Goal: Task Accomplishment & Management: Manage account settings

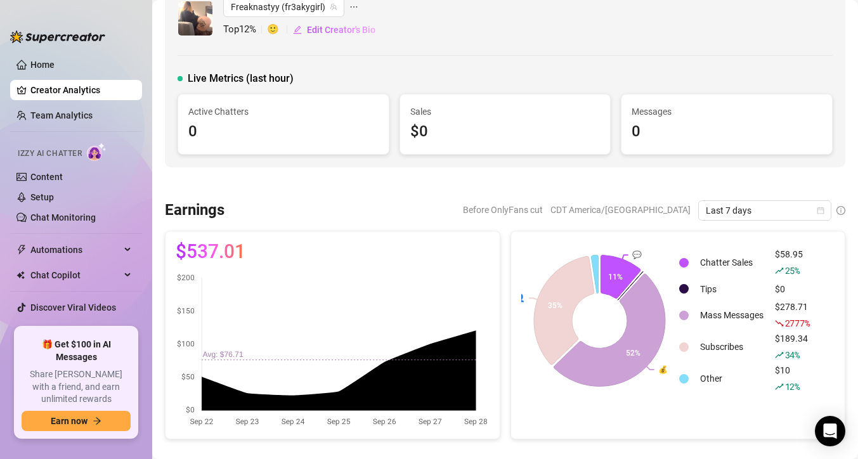
scroll to position [27, 0]
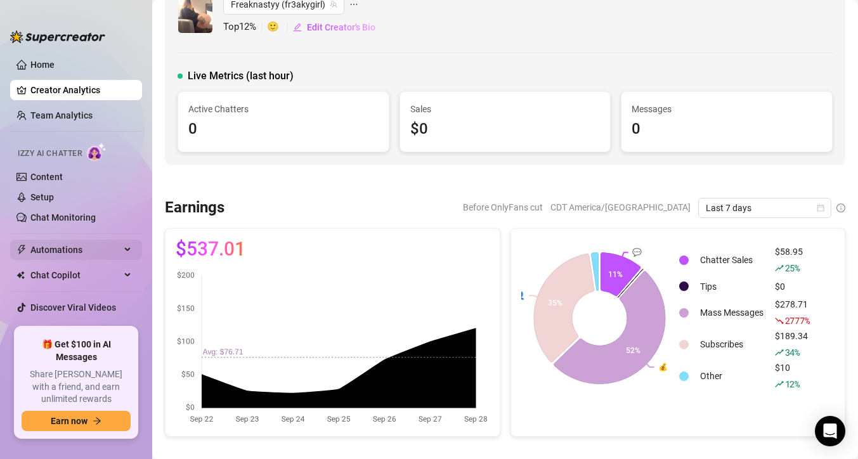
click at [115, 249] on span "Automations" at bounding box center [75, 250] width 90 height 20
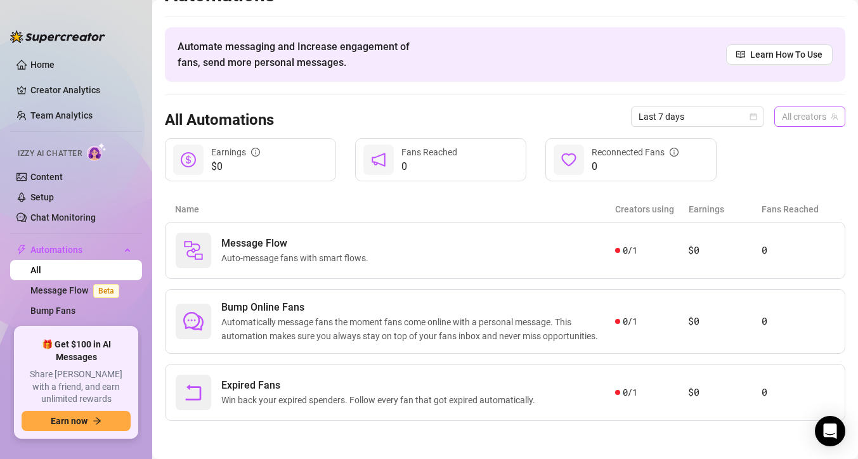
click at [792, 117] on span "All creators" at bounding box center [810, 116] width 56 height 19
click at [775, 160] on span "Freaknastyy" at bounding box center [762, 163] width 49 height 14
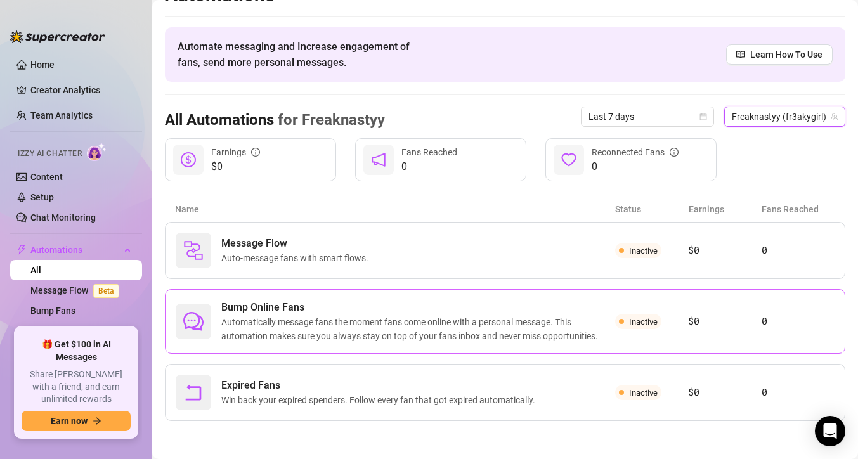
click at [568, 314] on span "Bump Online Fans" at bounding box center [418, 307] width 394 height 15
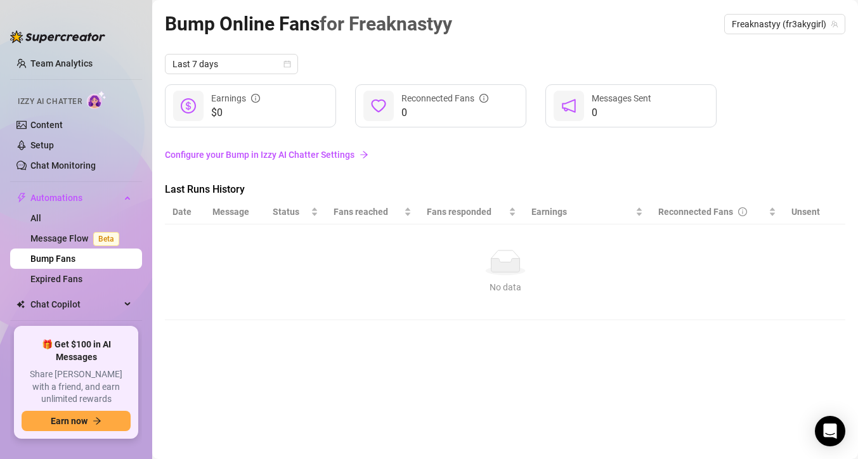
scroll to position [54, 0]
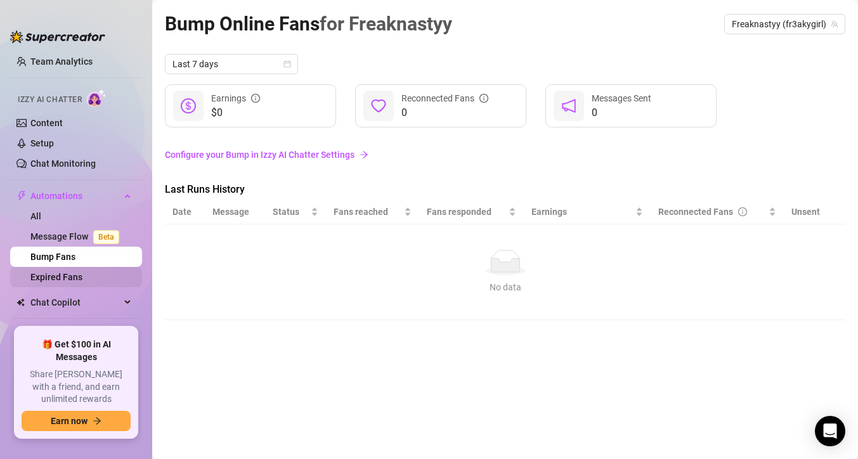
click at [82, 278] on link "Expired Fans" at bounding box center [56, 277] width 52 height 10
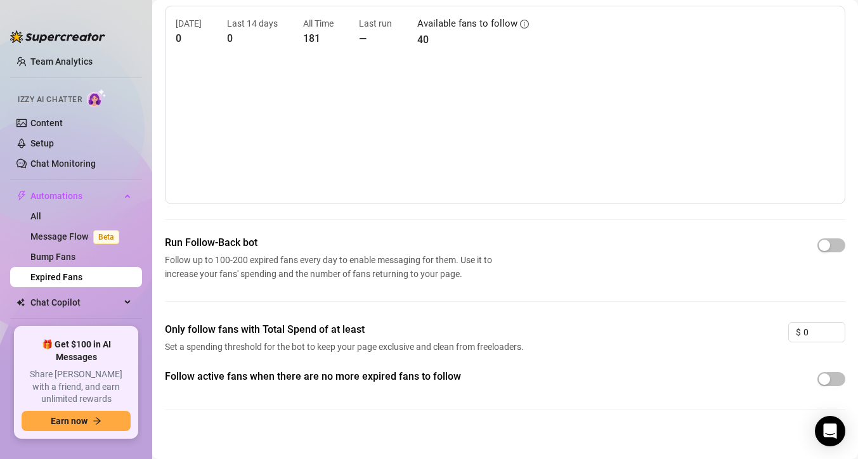
scroll to position [58, 0]
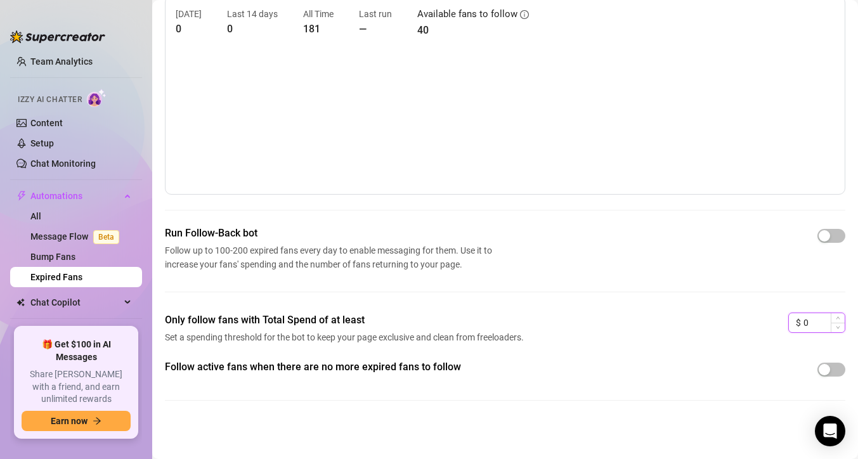
click at [818, 320] on input "0" at bounding box center [824, 322] width 41 height 19
click at [846, 375] on main "Expired Fans for Freaknastyy Freaknastyy (fr3akygirl) [DATE] 0 Last 14 days 0 A…" at bounding box center [505, 200] width 706 height 517
click at [844, 372] on span "button" at bounding box center [832, 370] width 28 height 14
click at [834, 323] on span "Increase Value" at bounding box center [838, 318] width 14 height 11
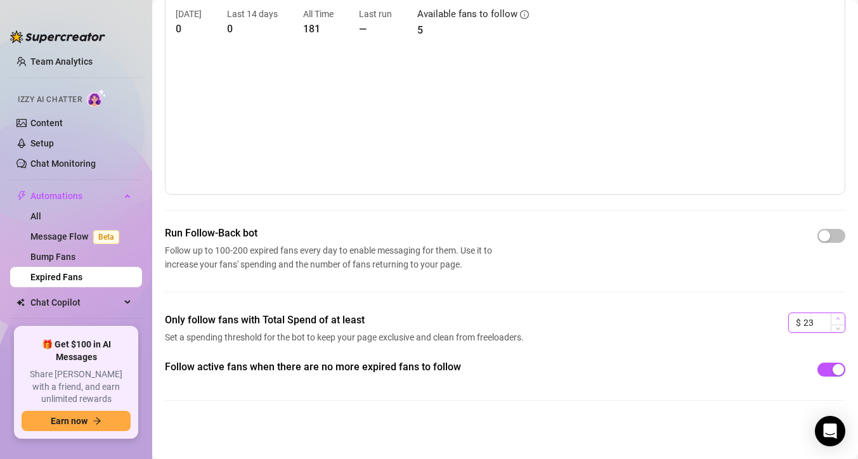
click at [834, 323] on span "Increase Value" at bounding box center [838, 318] width 14 height 11
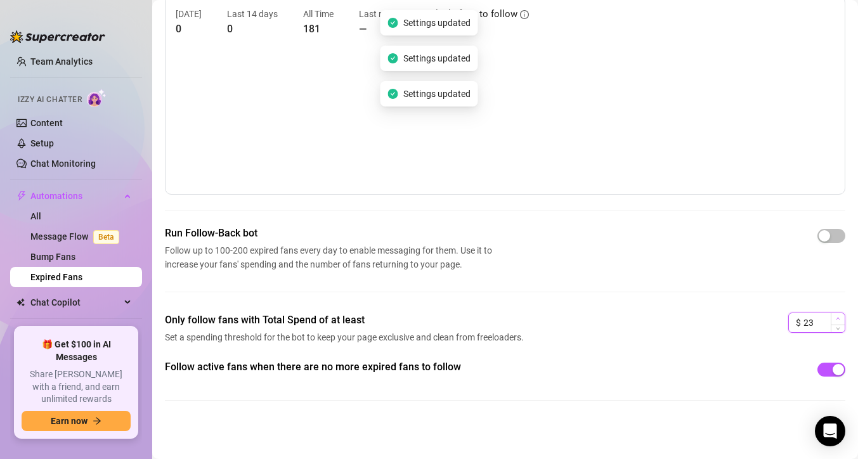
type input "2"
type input "0"
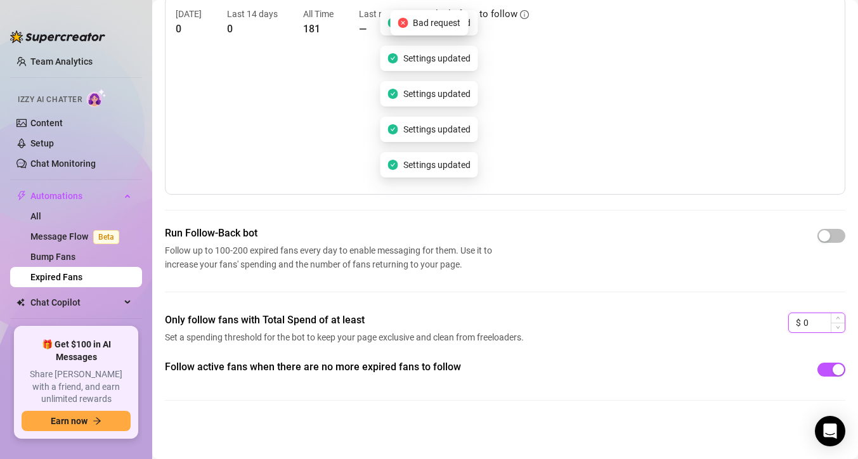
click at [806, 327] on input "0" at bounding box center [824, 322] width 41 height 19
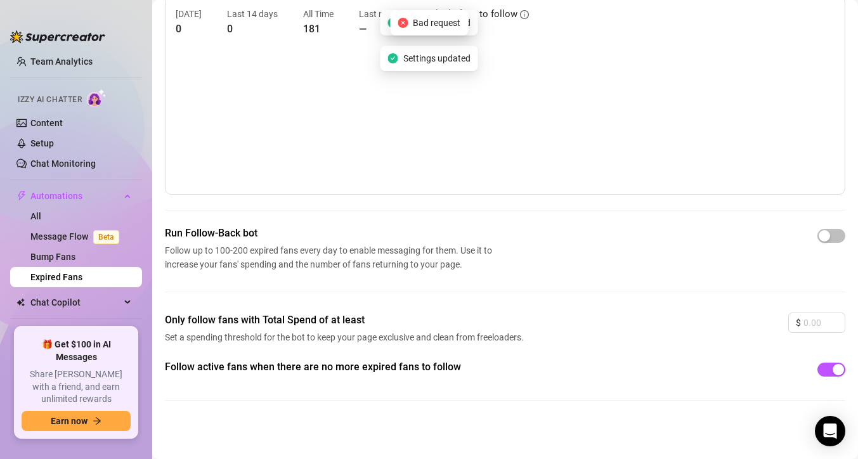
click at [845, 325] on main "Expired Fans for Freaknastyy Freaknastyy (fr3akygirl) [DATE] 0 Last 14 days 0 A…" at bounding box center [505, 200] width 706 height 517
type input "0"
click at [838, 330] on span "Decrease Value" at bounding box center [838, 326] width 14 height 11
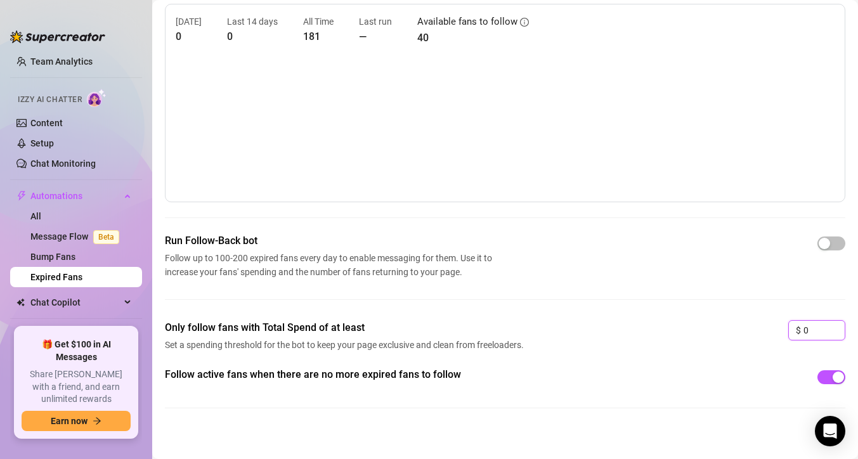
scroll to position [49, 0]
click at [65, 258] on link "Bump Fans" at bounding box center [52, 257] width 45 height 10
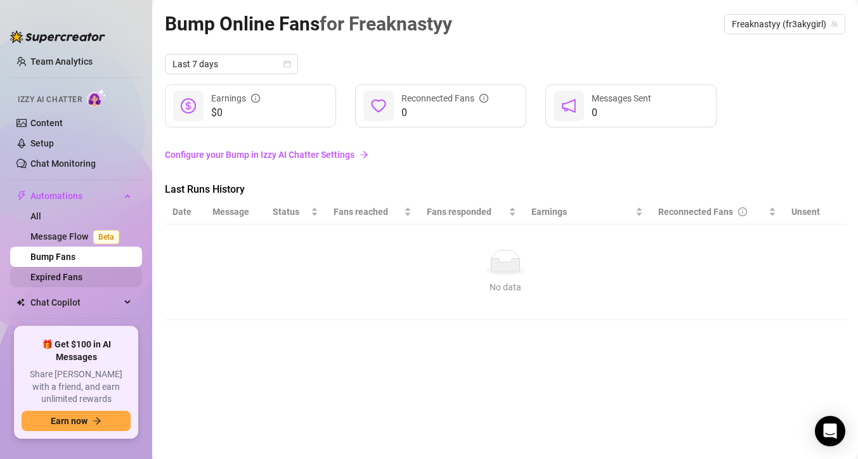
click at [66, 272] on link "Expired Fans" at bounding box center [56, 277] width 52 height 10
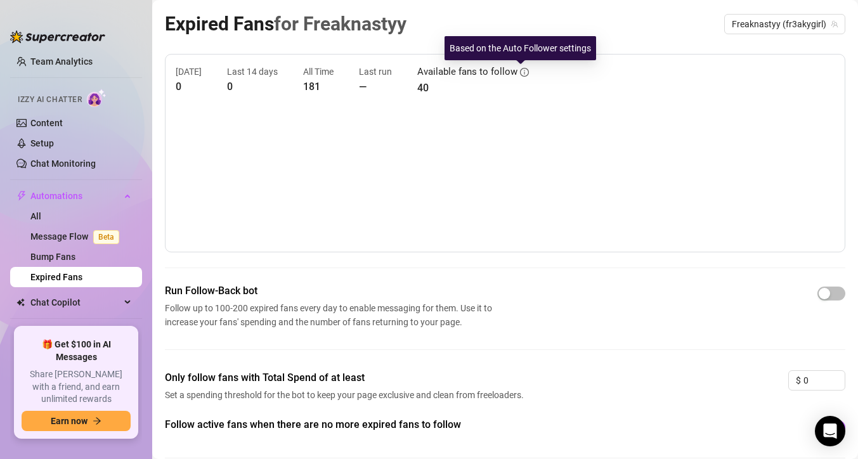
click at [520, 70] on icon "info-circle" at bounding box center [524, 72] width 9 height 9
click at [520, 74] on icon "info-circle" at bounding box center [524, 72] width 9 height 9
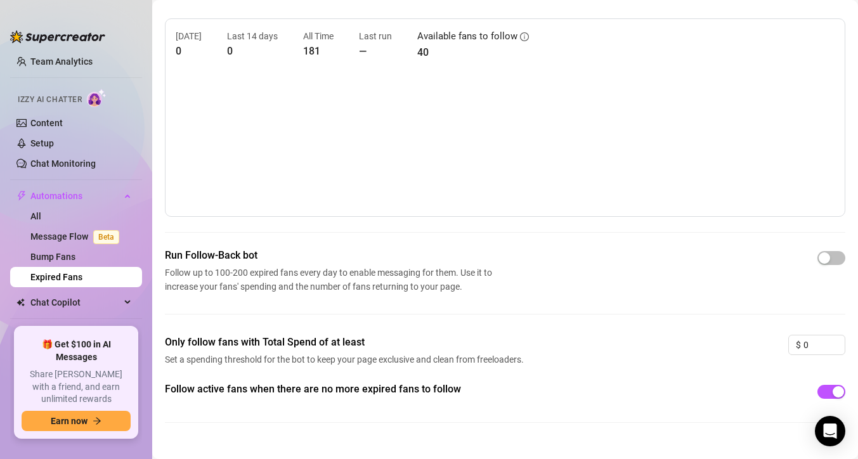
scroll to position [58, 0]
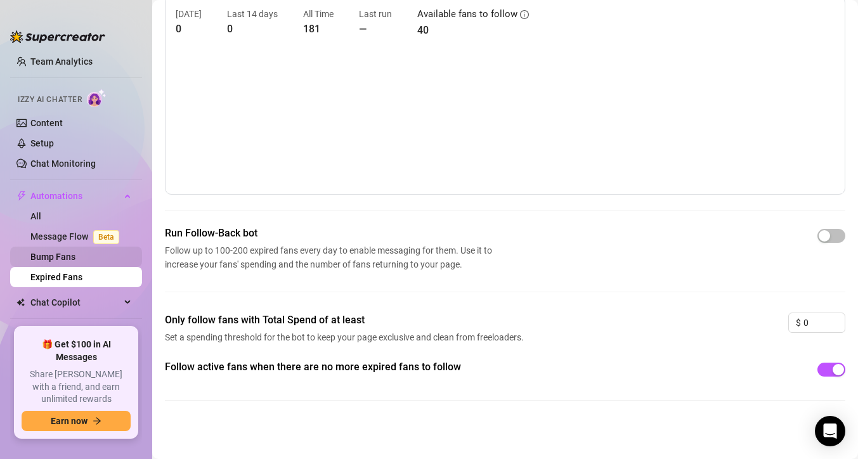
click at [65, 252] on link "Bump Fans" at bounding box center [52, 257] width 45 height 10
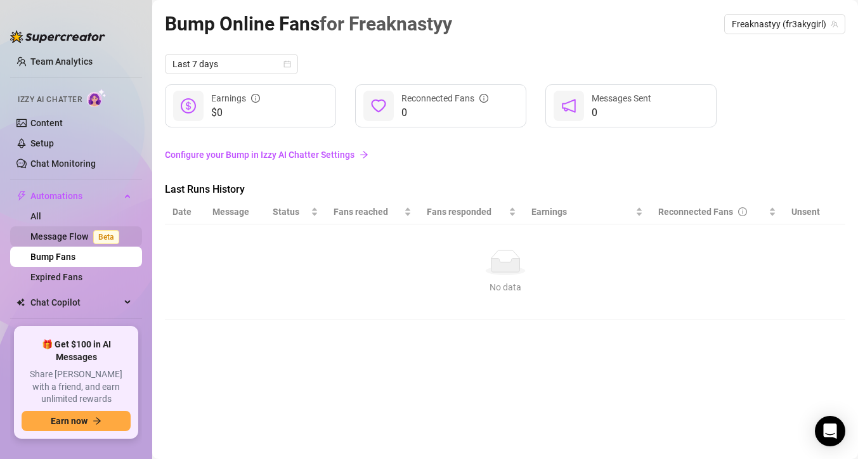
click at [67, 234] on link "Message Flow Beta" at bounding box center [77, 237] width 94 height 10
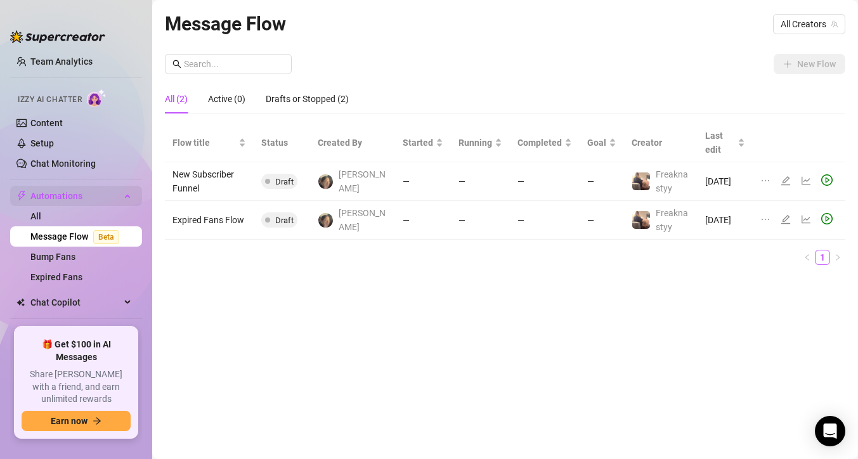
click at [104, 198] on span "Automations" at bounding box center [75, 196] width 90 height 20
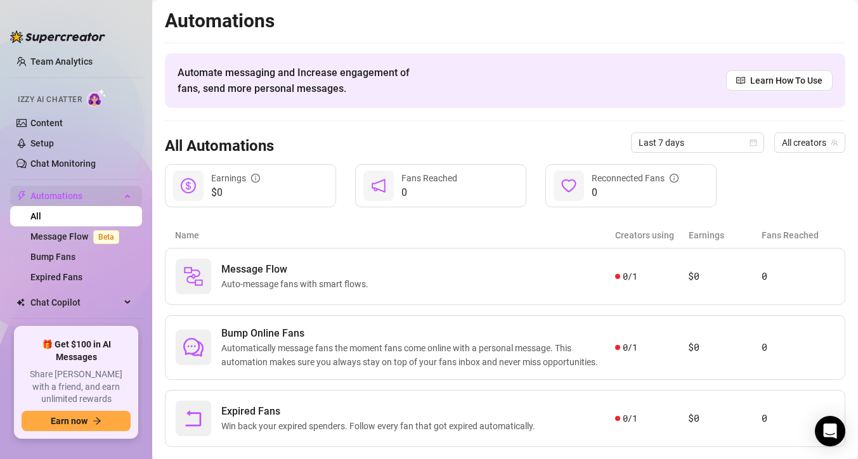
click at [109, 195] on span "Automations" at bounding box center [75, 196] width 90 height 20
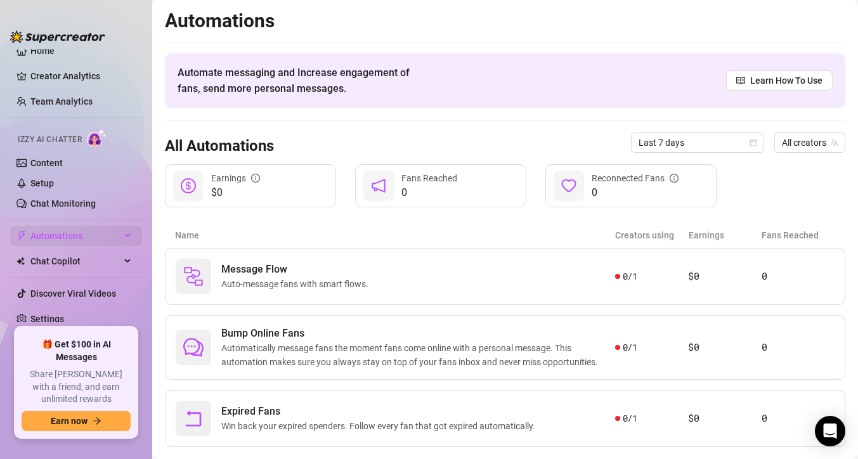
click at [128, 238] on div "Automations" at bounding box center [76, 236] width 132 height 20
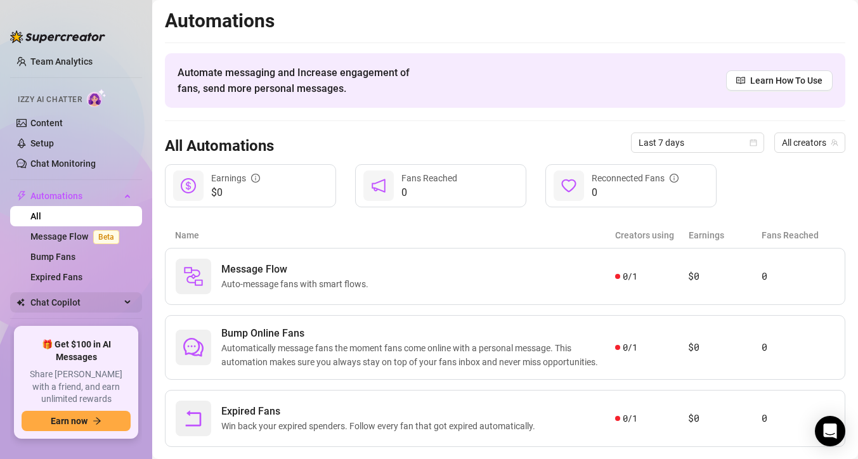
scroll to position [95, 0]
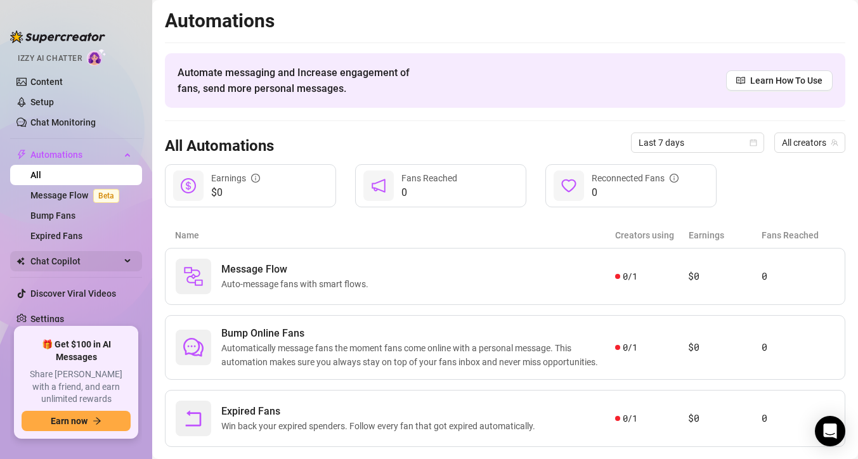
click at [124, 264] on div "Chat Copilot" at bounding box center [76, 261] width 132 height 20
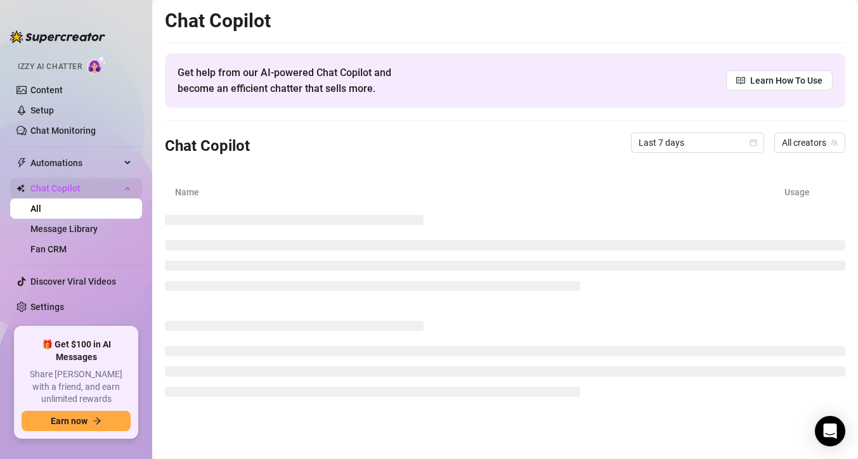
scroll to position [75, 0]
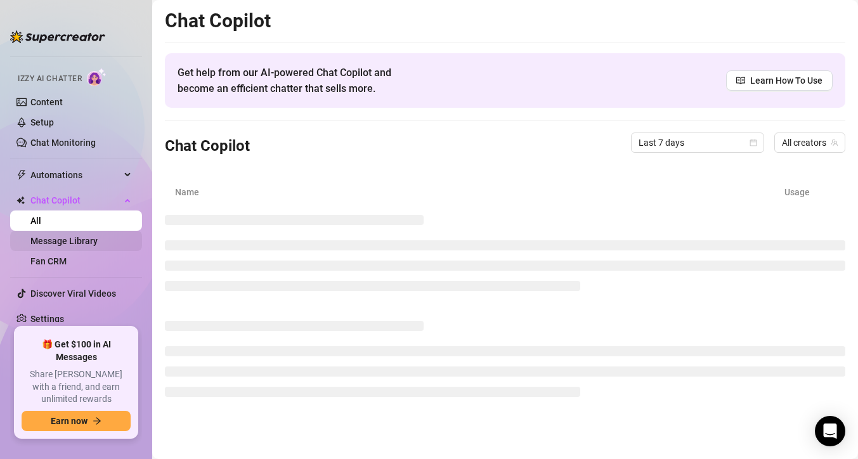
click at [98, 246] on link "Message Library" at bounding box center [63, 241] width 67 height 10
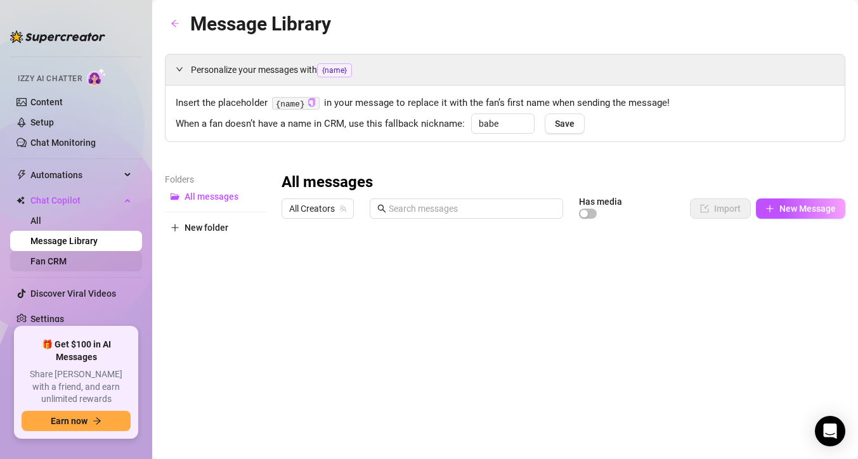
click at [67, 256] on link "Fan CRM" at bounding box center [48, 261] width 36 height 10
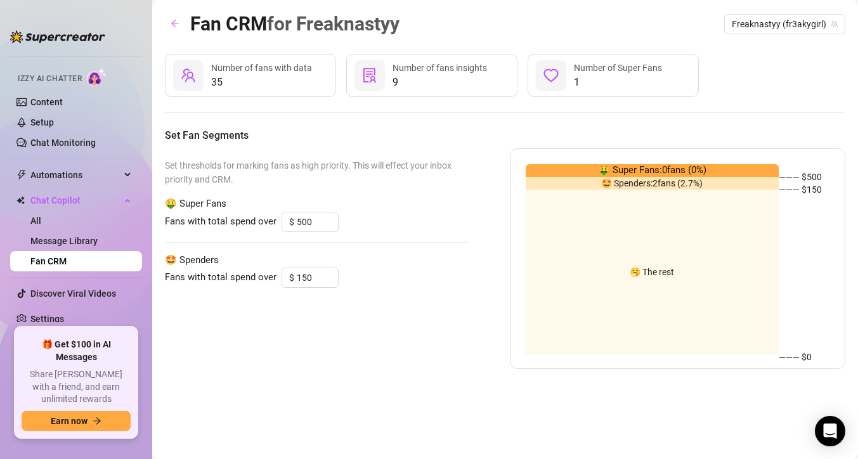
click at [599, 188] on div "🤩 Spenders: 2 fans ( 2.7 %)" at bounding box center [653, 183] width 254 height 13
click at [559, 79] on div at bounding box center [551, 75] width 30 height 30
click at [72, 183] on span "Automations" at bounding box center [75, 175] width 90 height 20
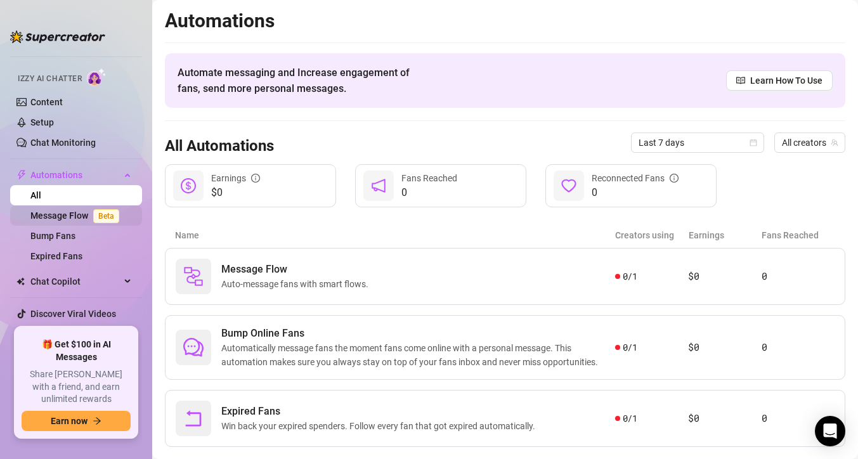
click at [71, 212] on link "Message Flow Beta" at bounding box center [77, 216] width 94 height 10
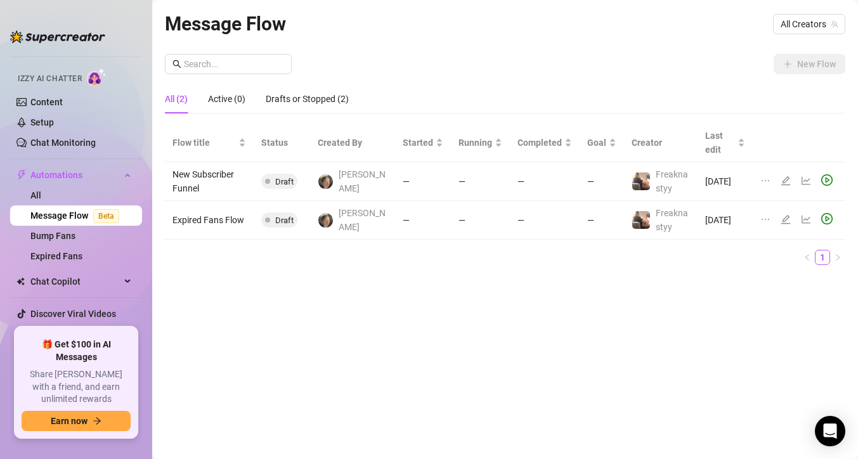
click at [190, 224] on td "Expired Fans Flow" at bounding box center [209, 220] width 89 height 39
click at [826, 216] on icon "play-circle" at bounding box center [826, 218] width 11 height 11
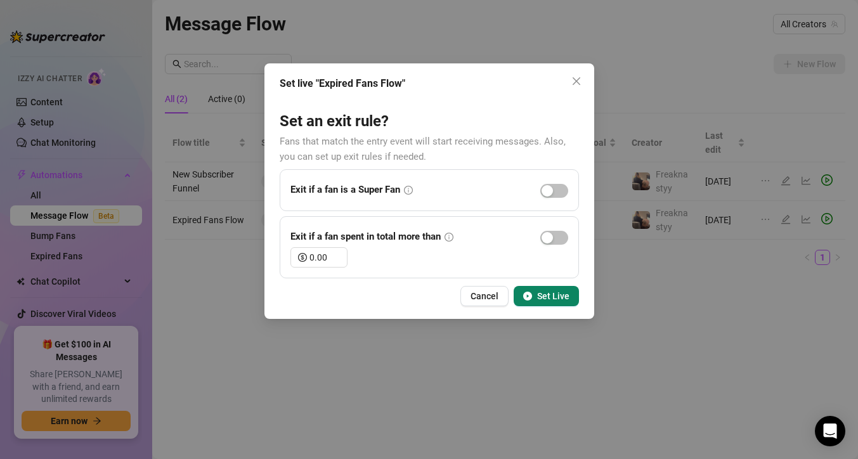
click at [407, 190] on icon "info-circle" at bounding box center [408, 190] width 9 height 9
click at [496, 297] on span "Cancel" at bounding box center [485, 296] width 28 height 10
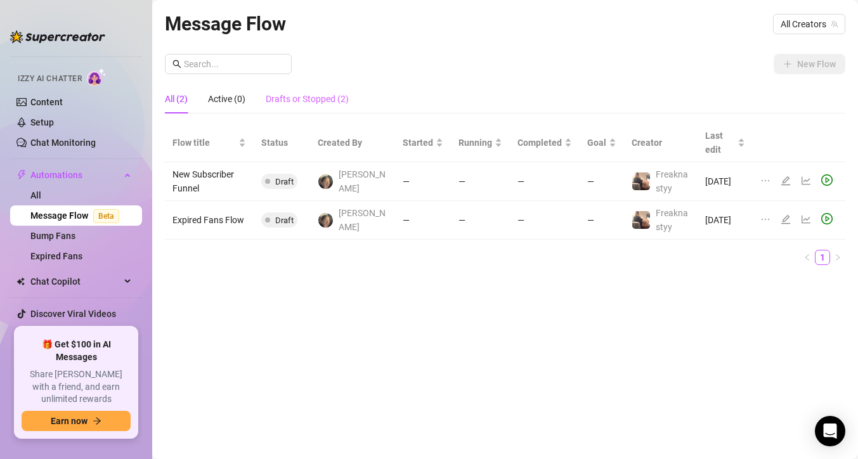
click at [301, 108] on div "Drafts or Stopped (2)" at bounding box center [307, 98] width 83 height 29
click at [802, 221] on icon "line-chart" at bounding box center [806, 220] width 9 height 8
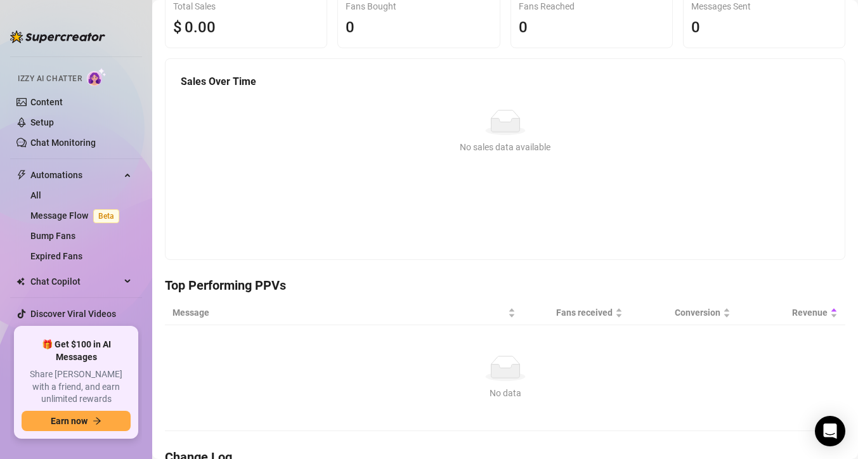
scroll to position [108, 0]
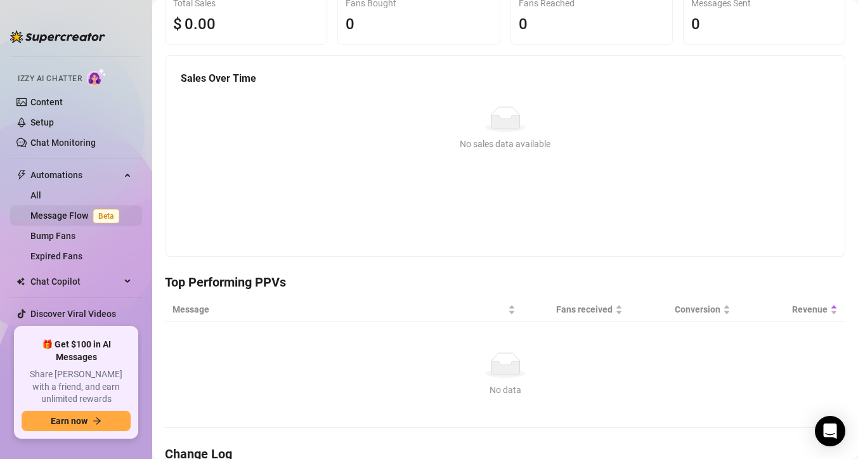
click at [87, 218] on link "Message Flow Beta" at bounding box center [77, 216] width 94 height 10
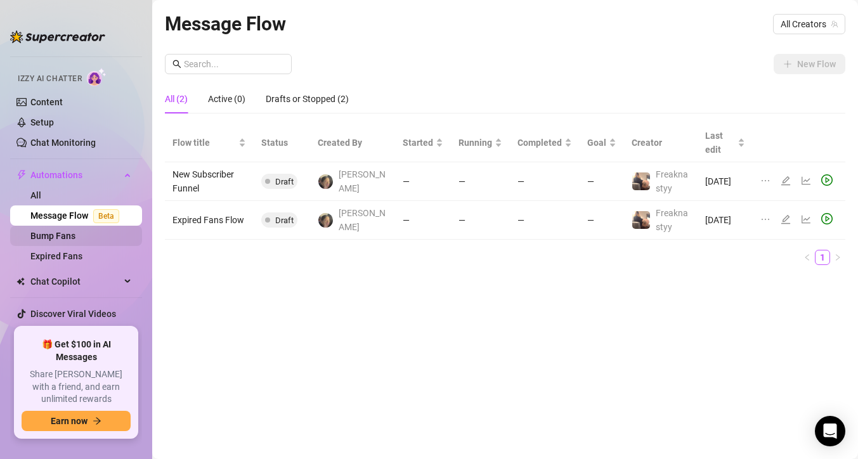
click at [75, 240] on link "Bump Fans" at bounding box center [52, 236] width 45 height 10
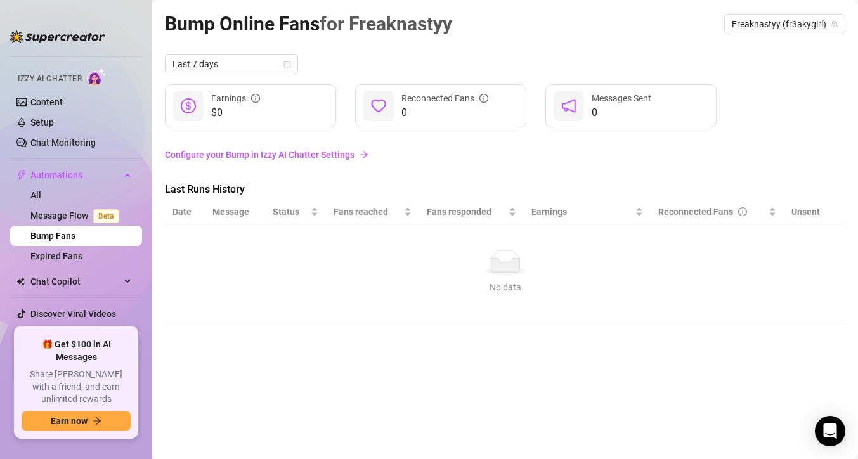
click at [214, 153] on link "Configure your Bump in Izzy AI Chatter Settings" at bounding box center [505, 155] width 681 height 14
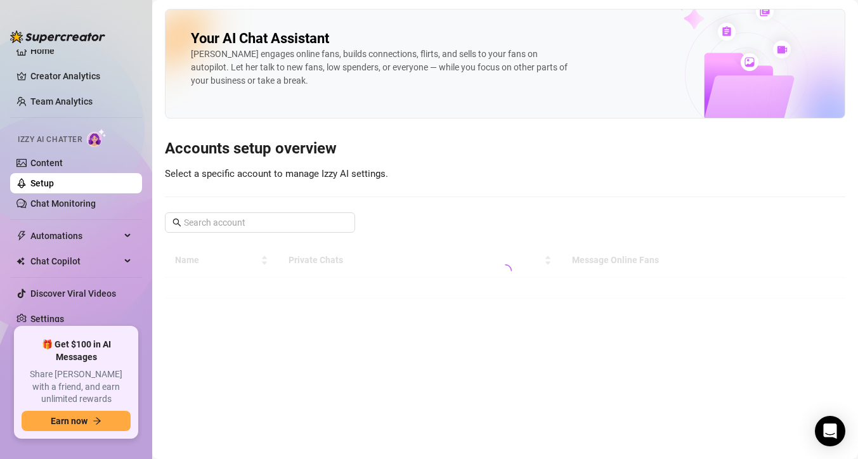
scroll to position [14, 0]
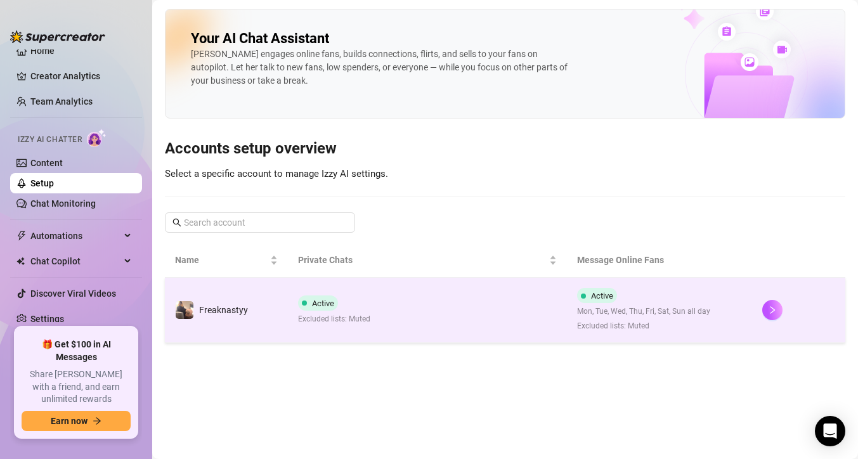
click at [415, 315] on td "Active Excluded lists: Muted" at bounding box center [427, 310] width 278 height 65
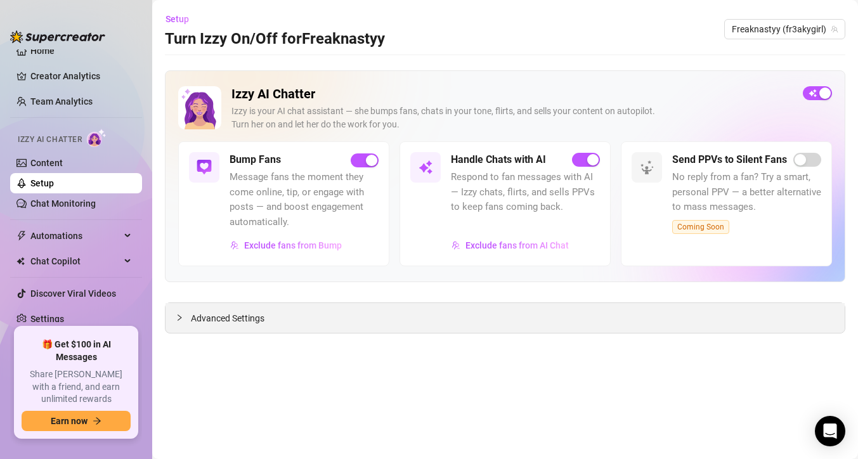
click at [360, 320] on div "Advanced Settings" at bounding box center [505, 318] width 679 height 30
click at [261, 309] on div "Advanced Settings" at bounding box center [505, 318] width 679 height 30
click at [218, 315] on span "Advanced Settings" at bounding box center [228, 318] width 74 height 14
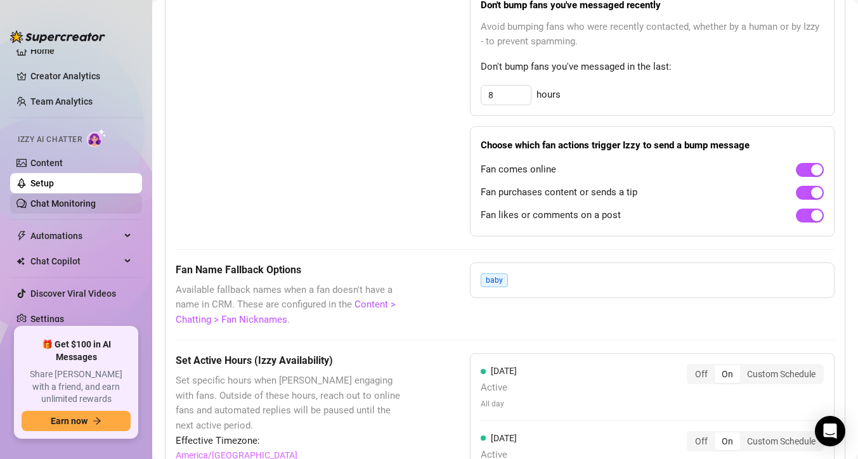
click at [96, 199] on link "Chat Monitoring" at bounding box center [62, 204] width 65 height 10
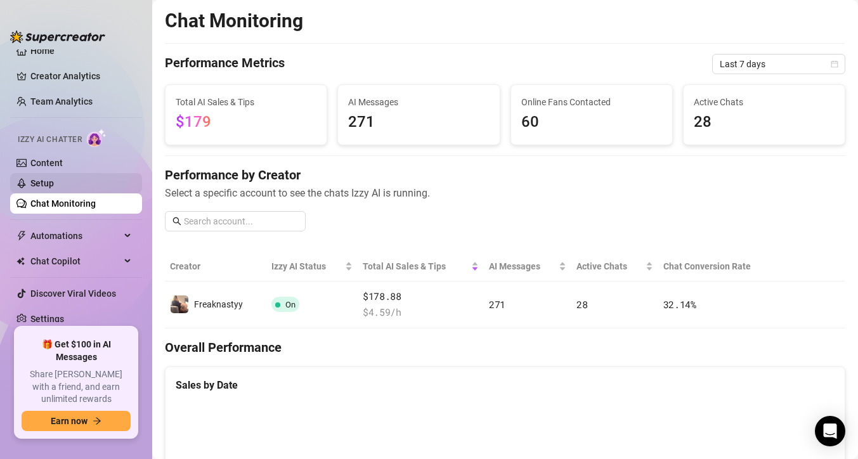
click at [54, 181] on link "Setup" at bounding box center [41, 183] width 23 height 10
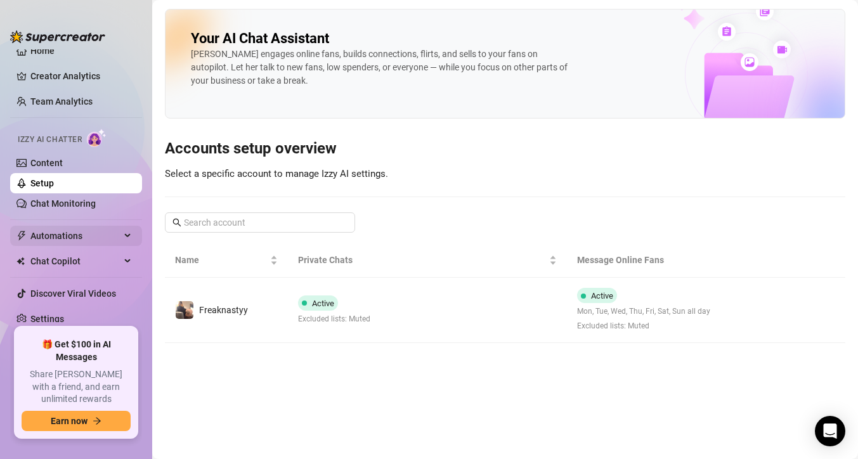
click at [82, 230] on span "Automations" at bounding box center [75, 236] width 90 height 20
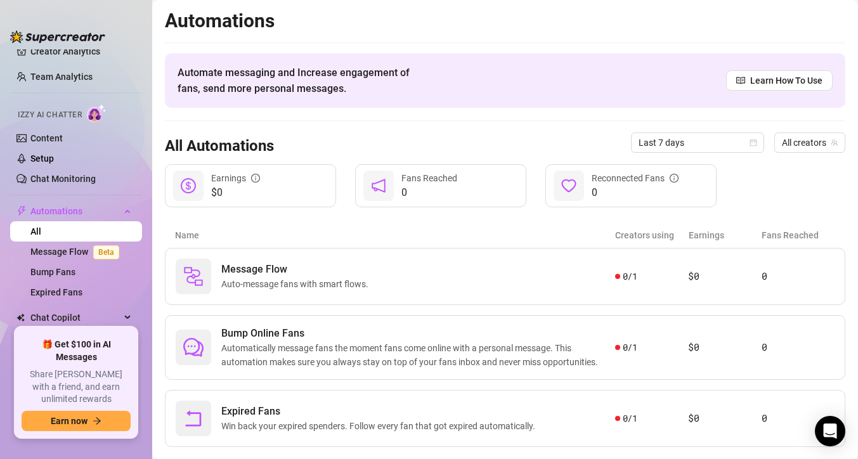
scroll to position [48, 0]
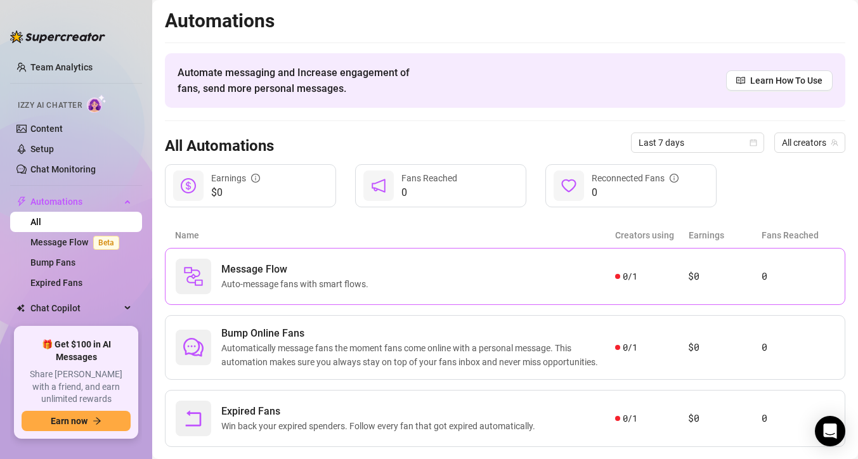
click at [300, 300] on div "Message Flow Auto-message fans with smart flows. 0 / 1 $0 0" at bounding box center [505, 276] width 681 height 57
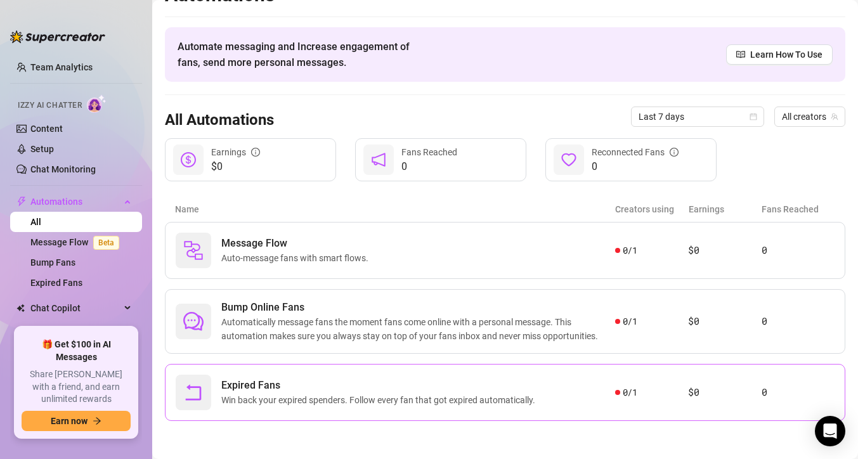
click at [331, 415] on div "Expired Fans Win back your expired spenders. Follow every fan that got expired …" at bounding box center [505, 392] width 681 height 57
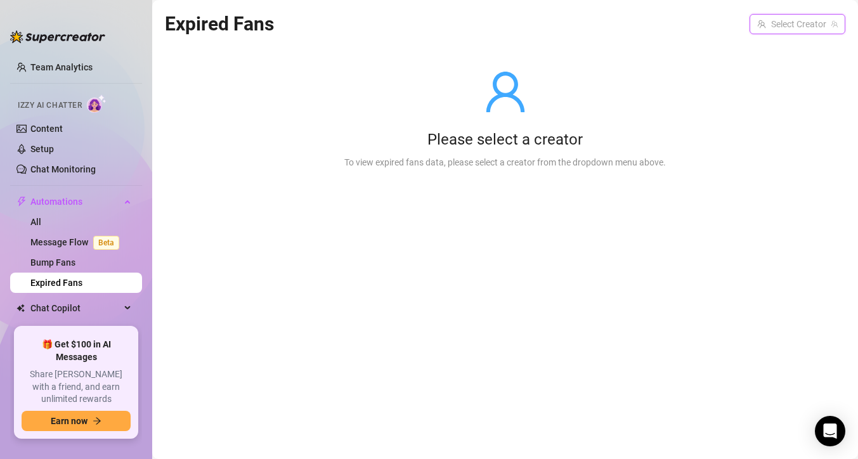
click at [789, 21] on input "search" at bounding box center [791, 24] width 69 height 19
click at [773, 44] on span "Freaknastyy" at bounding box center [762, 50] width 49 height 14
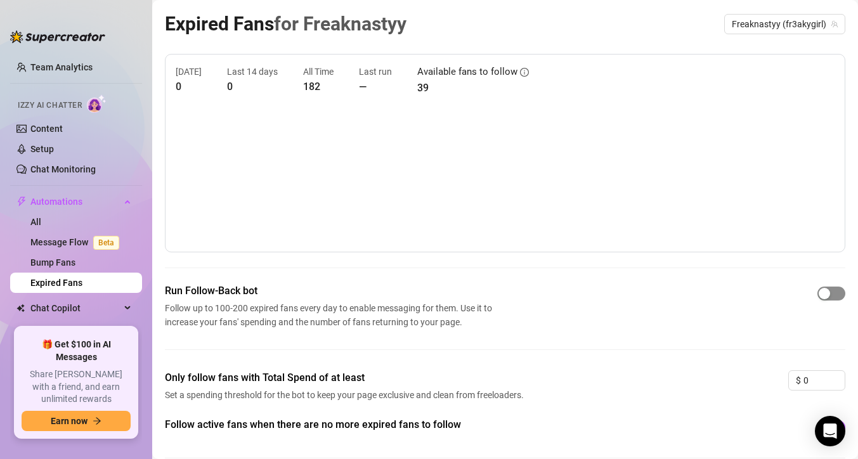
click at [821, 296] on div "button" at bounding box center [824, 293] width 11 height 11
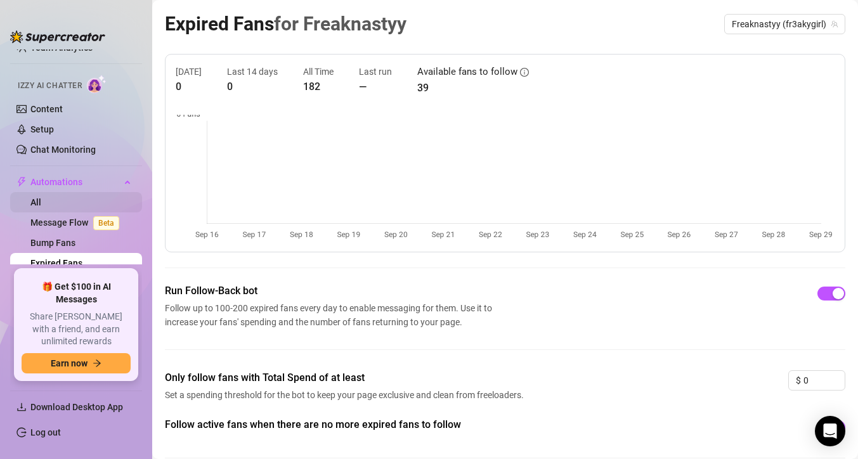
scroll to position [86, 0]
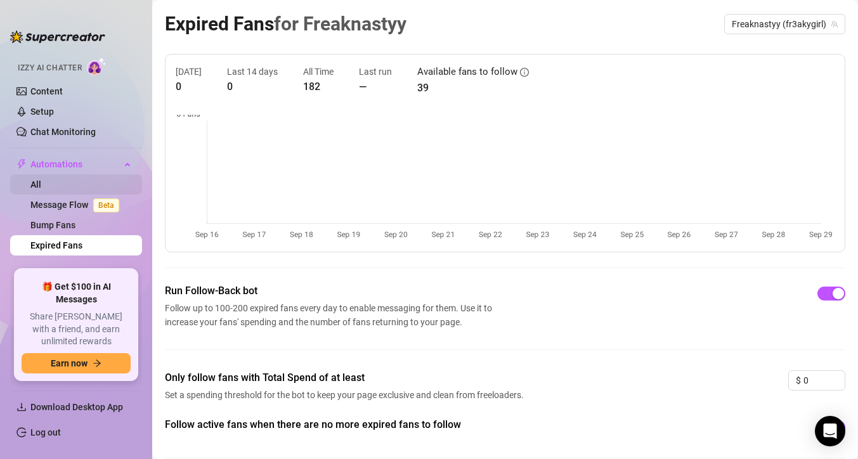
click at [41, 183] on link "All" at bounding box center [35, 184] width 11 height 10
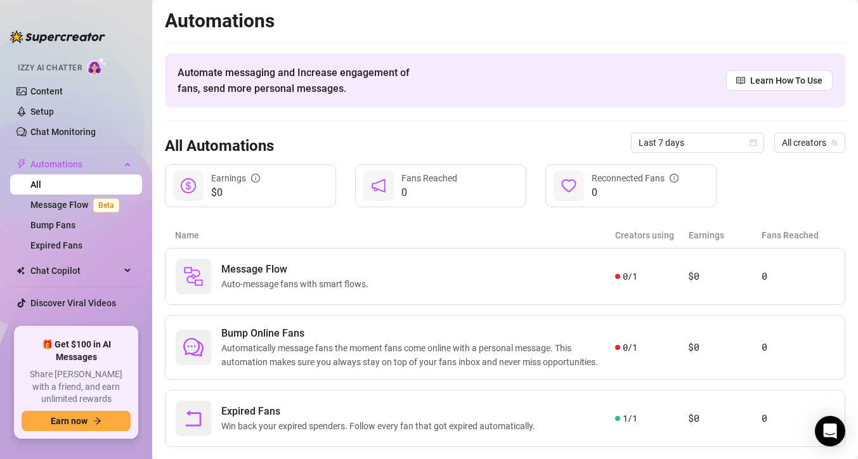
scroll to position [26, 0]
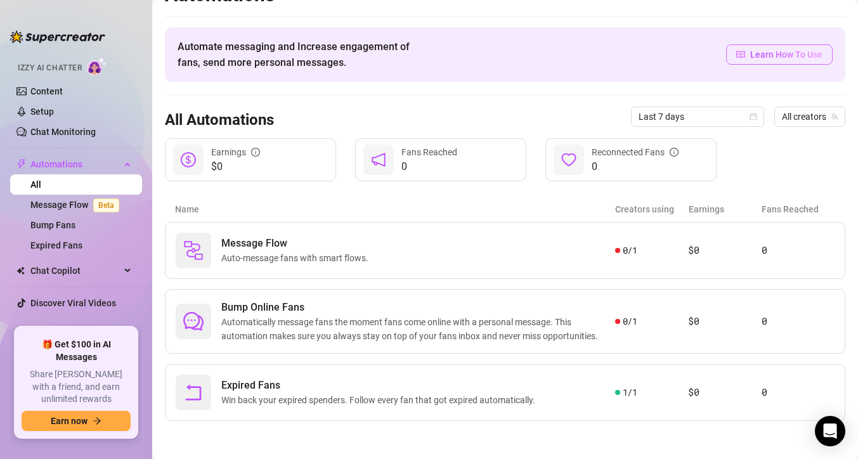
click at [762, 53] on span "Learn How To Use" at bounding box center [786, 55] width 72 height 14
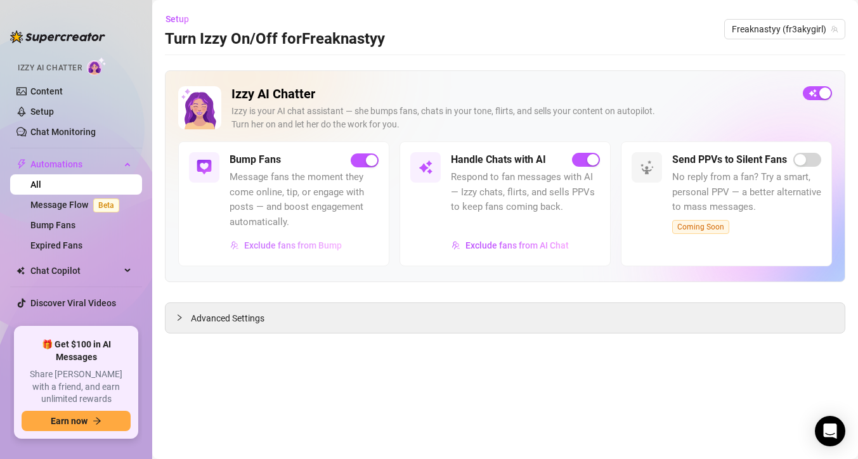
click at [291, 246] on span "Exclude fans from Bump" at bounding box center [293, 245] width 98 height 10
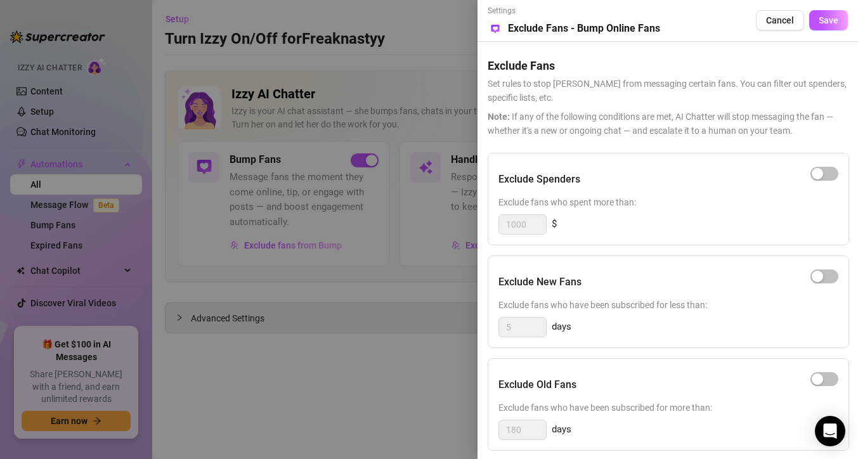
click at [382, 294] on div at bounding box center [429, 229] width 858 height 459
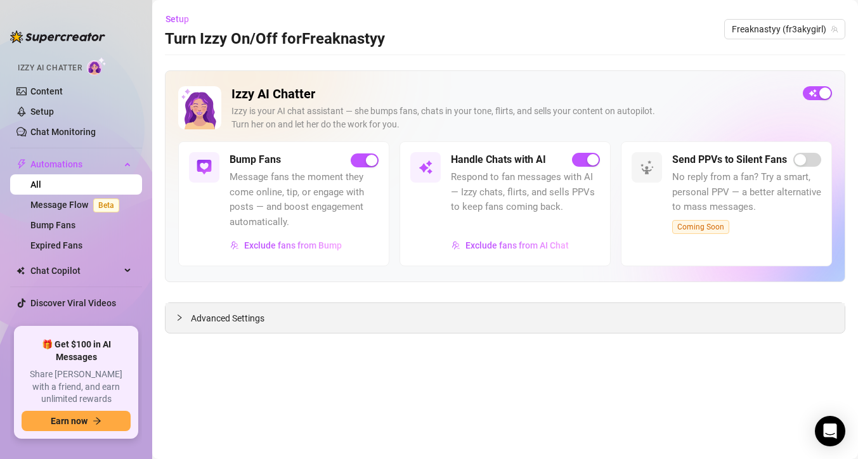
click at [373, 308] on div "Advanced Settings" at bounding box center [505, 318] width 679 height 30
click at [315, 319] on div "Advanced Settings" at bounding box center [505, 318] width 679 height 30
click at [236, 317] on span "Advanced Settings" at bounding box center [228, 318] width 74 height 14
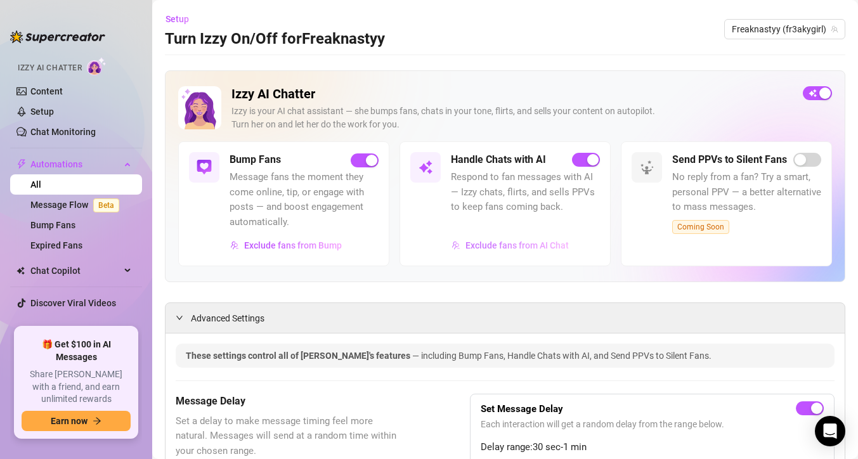
click at [536, 247] on span "Exclude fans from AI Chat" at bounding box center [517, 245] width 103 height 10
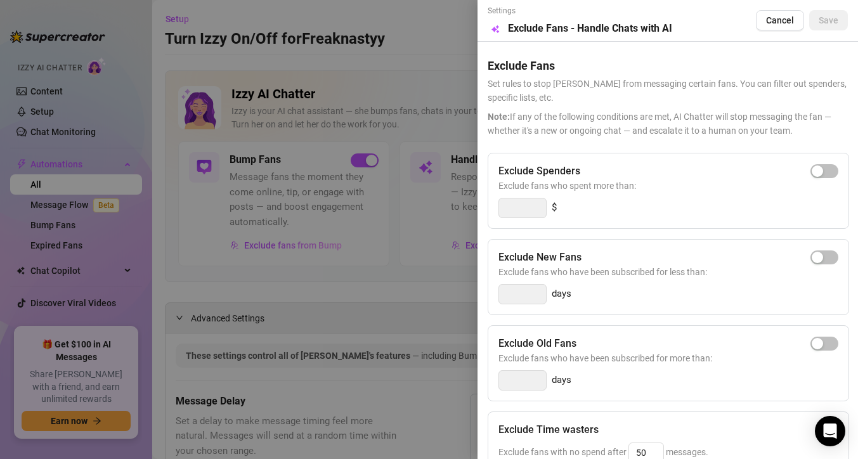
click at [384, 129] on div at bounding box center [429, 229] width 858 height 459
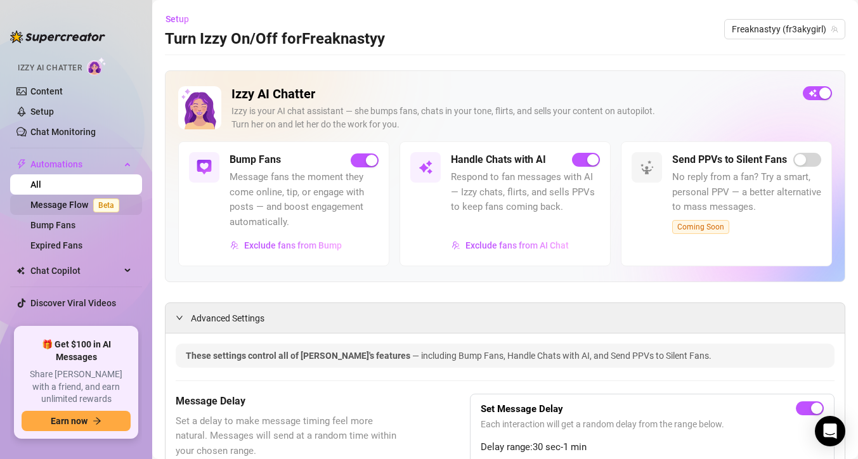
click at [88, 200] on link "Message Flow Beta" at bounding box center [77, 205] width 94 height 10
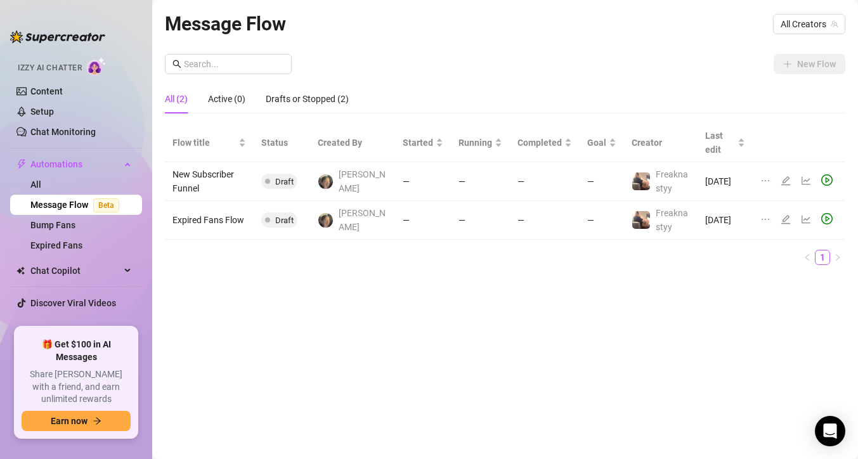
click at [834, 182] on div at bounding box center [829, 181] width 16 height 14
click at [831, 182] on icon "play-circle" at bounding box center [826, 179] width 11 height 11
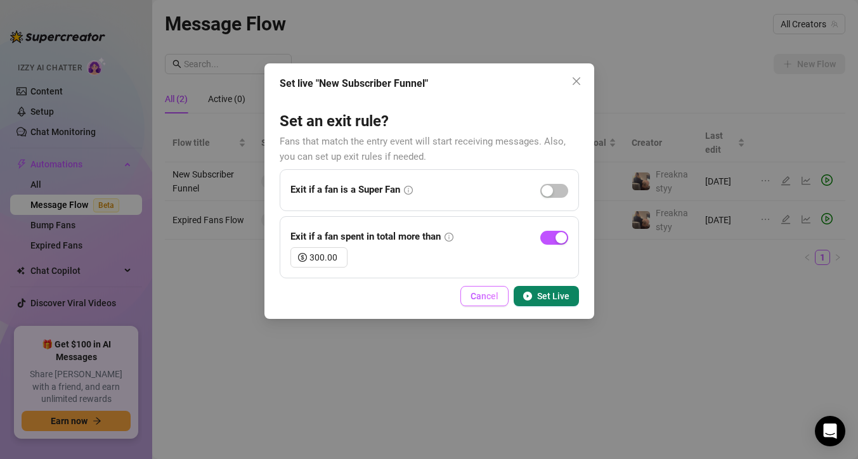
click at [475, 293] on span "Cancel" at bounding box center [485, 296] width 28 height 10
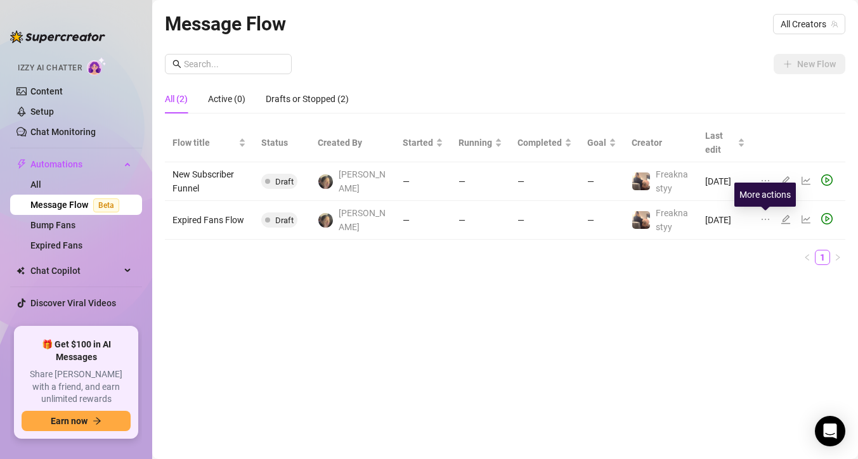
click at [764, 218] on icon "ellipsis" at bounding box center [765, 219] width 10 height 10
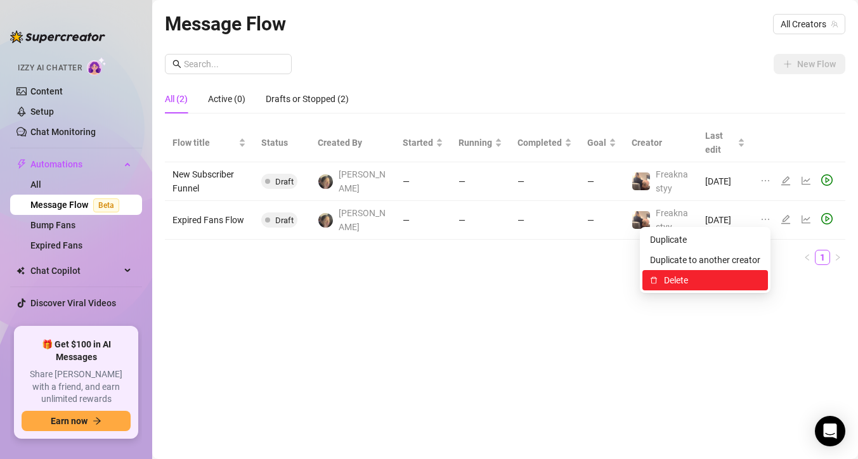
click at [725, 276] on span "Delete" at bounding box center [712, 280] width 96 height 14
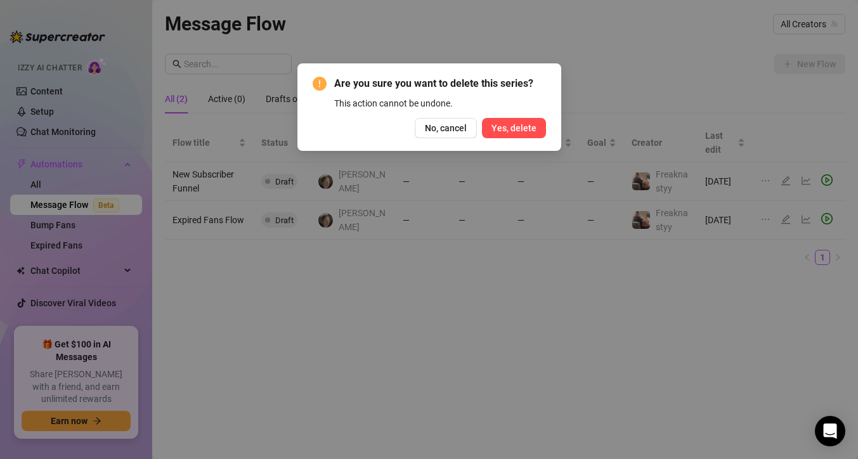
click at [539, 123] on button "Yes, delete" at bounding box center [514, 128] width 64 height 20
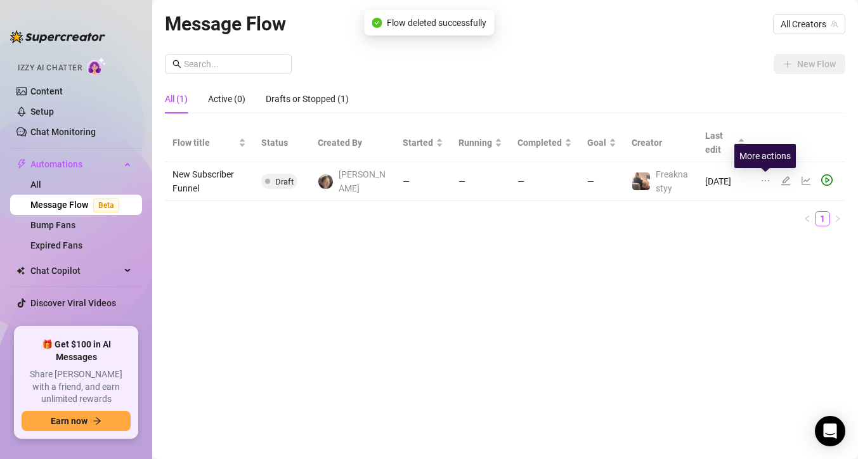
click at [760, 179] on td at bounding box center [799, 181] width 93 height 39
click at [761, 181] on icon "ellipsis" at bounding box center [765, 181] width 10 height 10
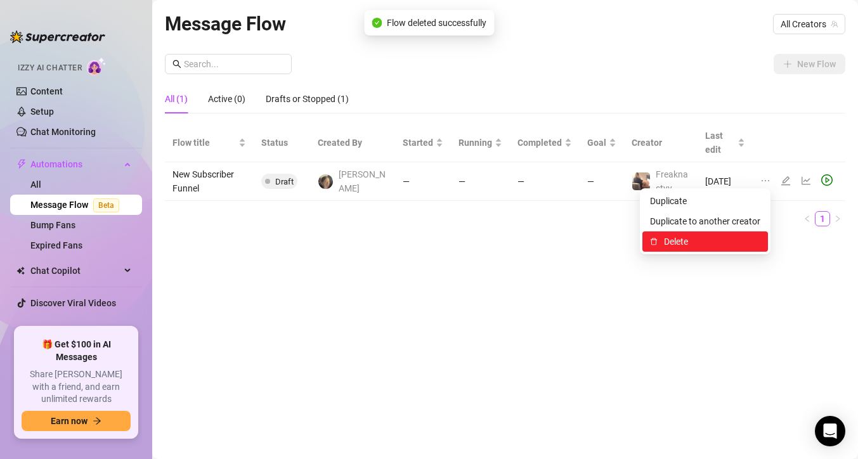
click at [727, 236] on span "Delete" at bounding box center [712, 242] width 96 height 14
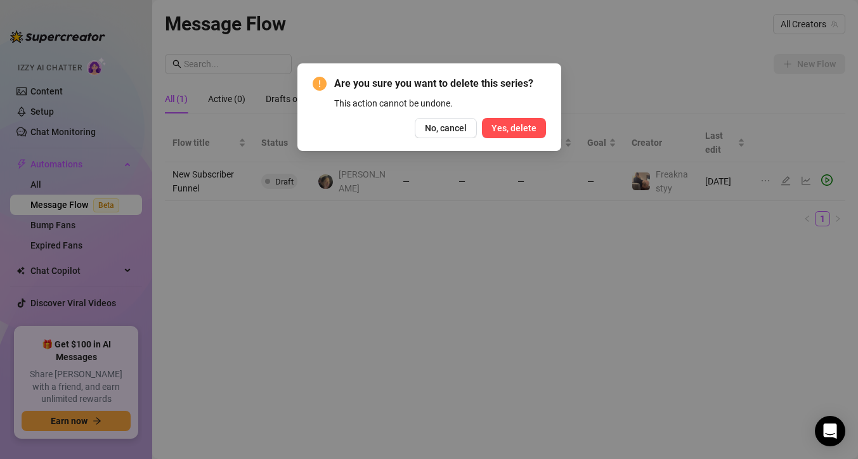
click at [525, 126] on span "Yes, delete" at bounding box center [514, 128] width 45 height 10
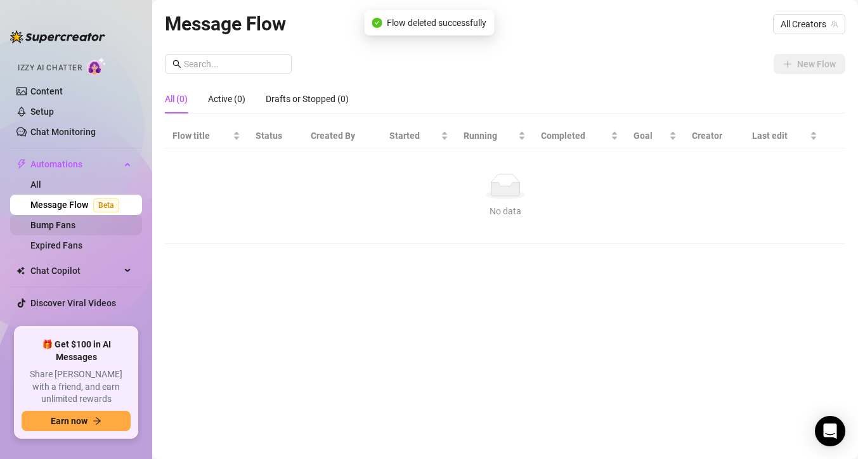
click at [75, 224] on link "Bump Fans" at bounding box center [52, 225] width 45 height 10
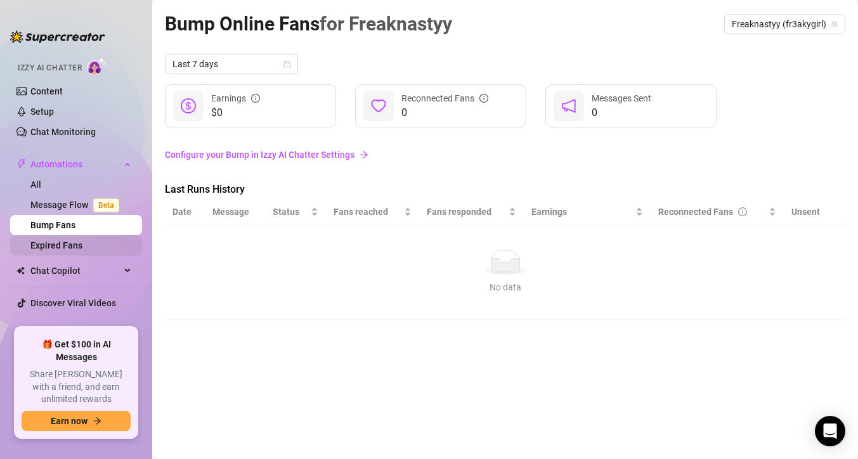
click at [79, 249] on link "Expired Fans" at bounding box center [56, 245] width 52 height 10
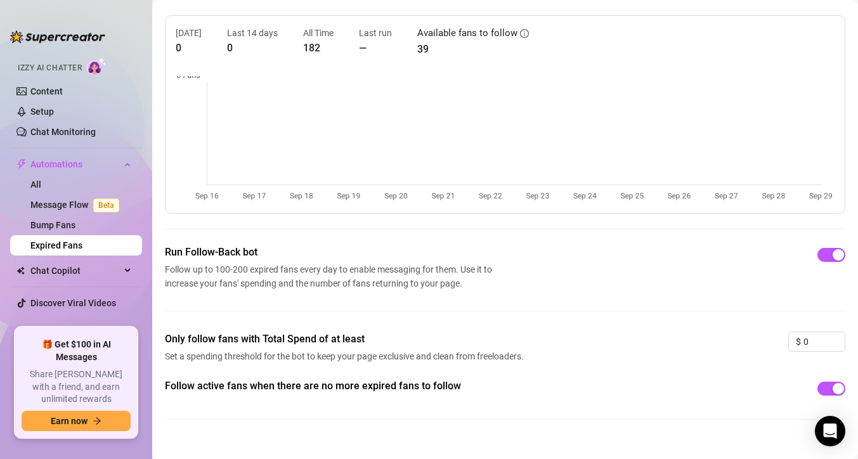
scroll to position [58, 0]
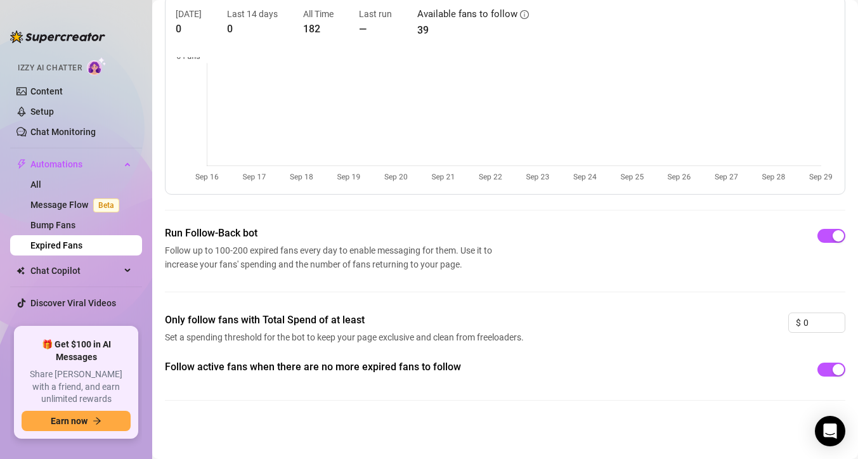
click at [90, 281] on ul "Home Creator Analytics Team Analytics Izzy AI Chatter Content Setup Chat Monito…" at bounding box center [76, 185] width 132 height 273
click at [91, 273] on span "Chat Copilot" at bounding box center [75, 271] width 90 height 20
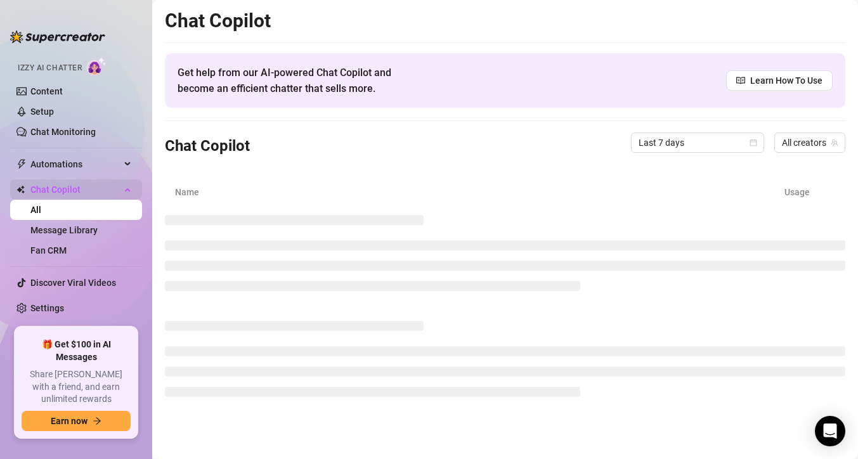
scroll to position [75, 0]
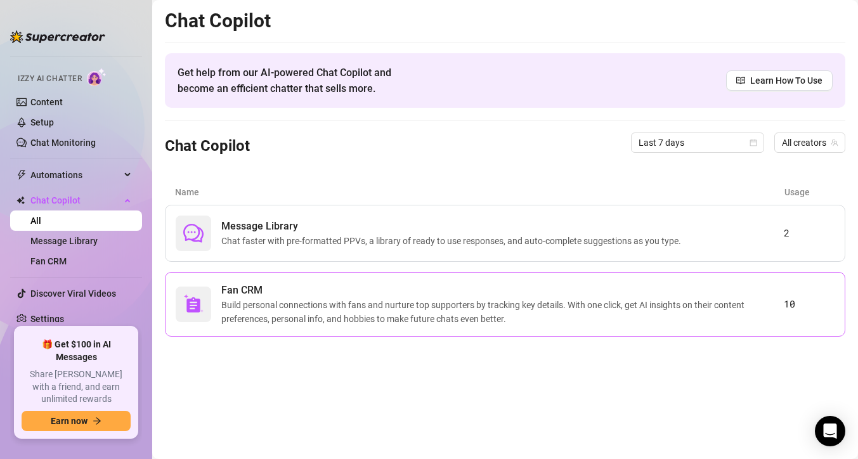
click at [344, 296] on span "Fan CRM" at bounding box center [502, 290] width 563 height 15
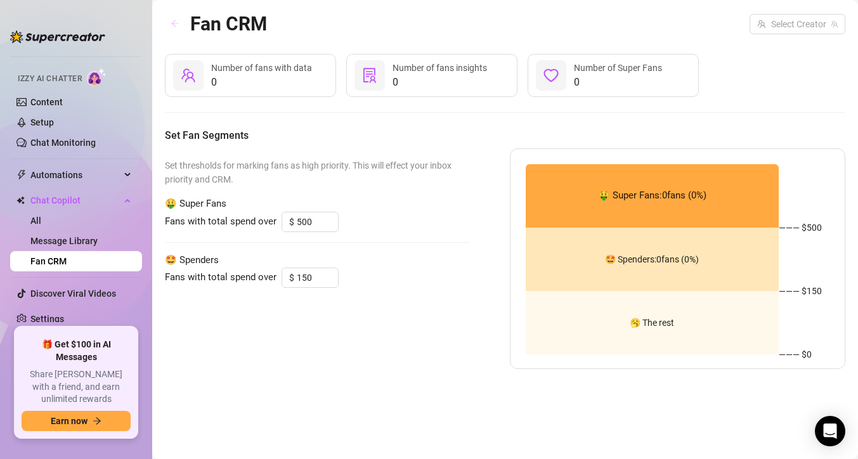
click at [183, 29] on button "button" at bounding box center [175, 24] width 20 height 20
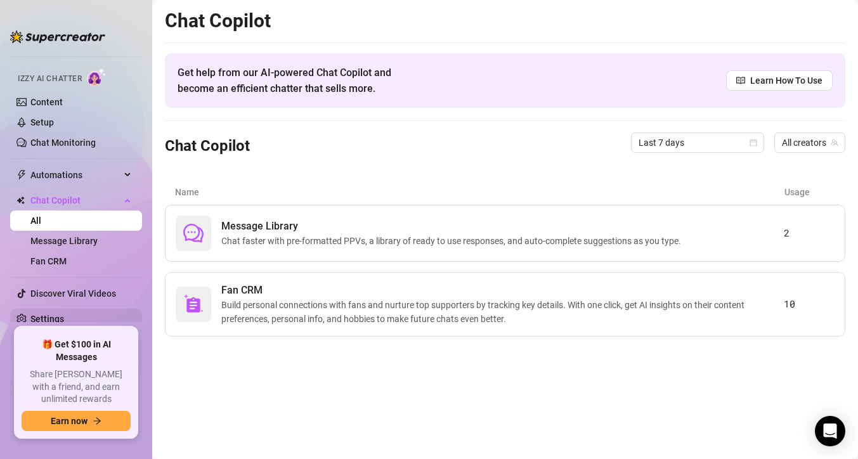
click at [64, 314] on link "Settings" at bounding box center [47, 319] width 34 height 10
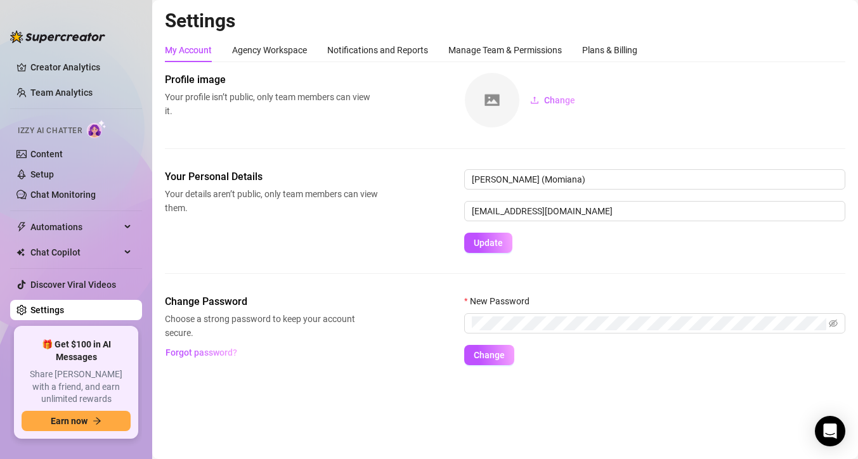
scroll to position [14, 0]
